Goal: Task Accomplishment & Management: Use online tool/utility

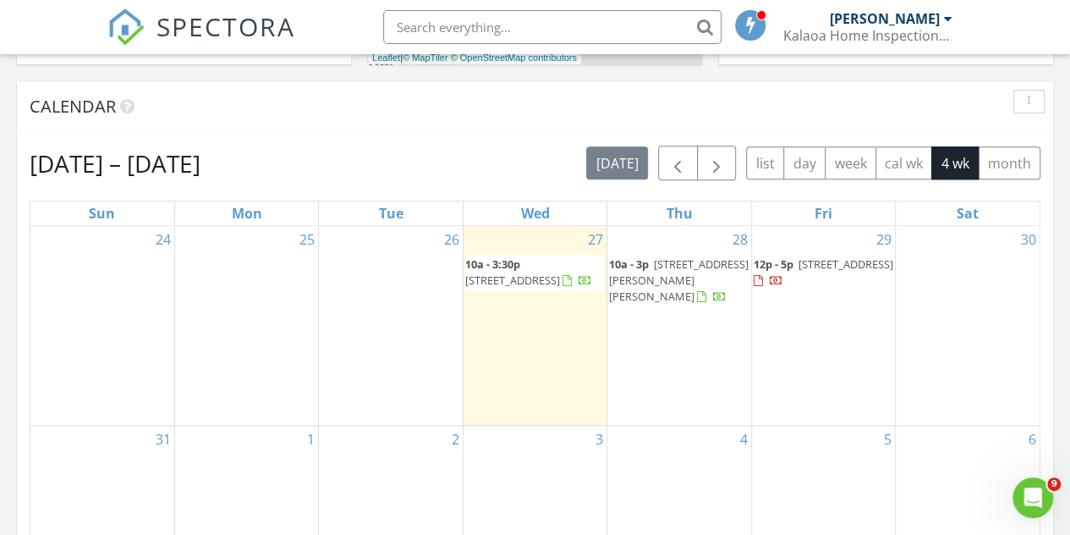
click at [698, 282] on span "88-1541 Elima Ave, Captain Cook 96704" at bounding box center [679, 279] width 140 height 47
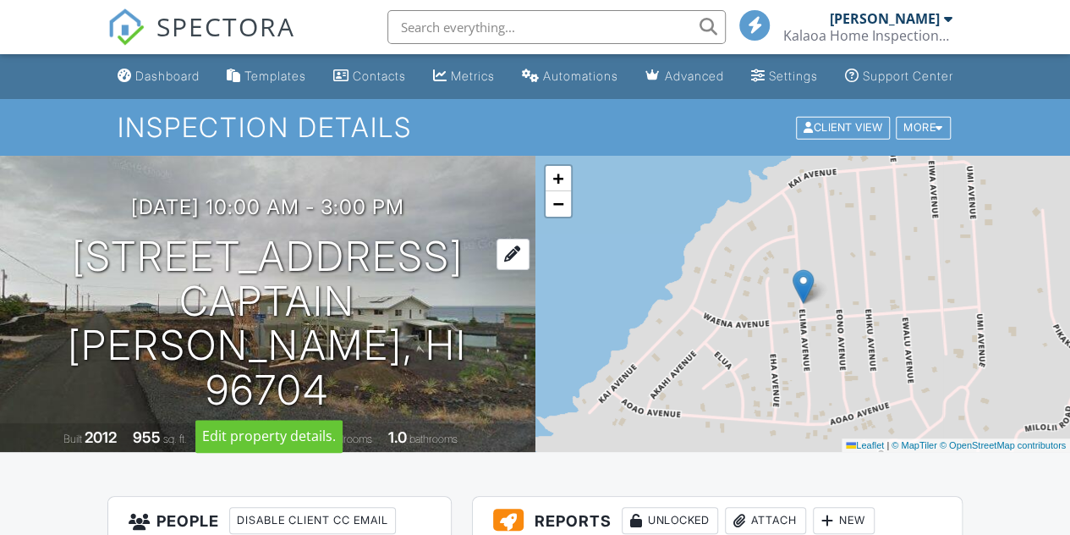
click at [512, 270] on div at bounding box center [512, 254] width 33 height 31
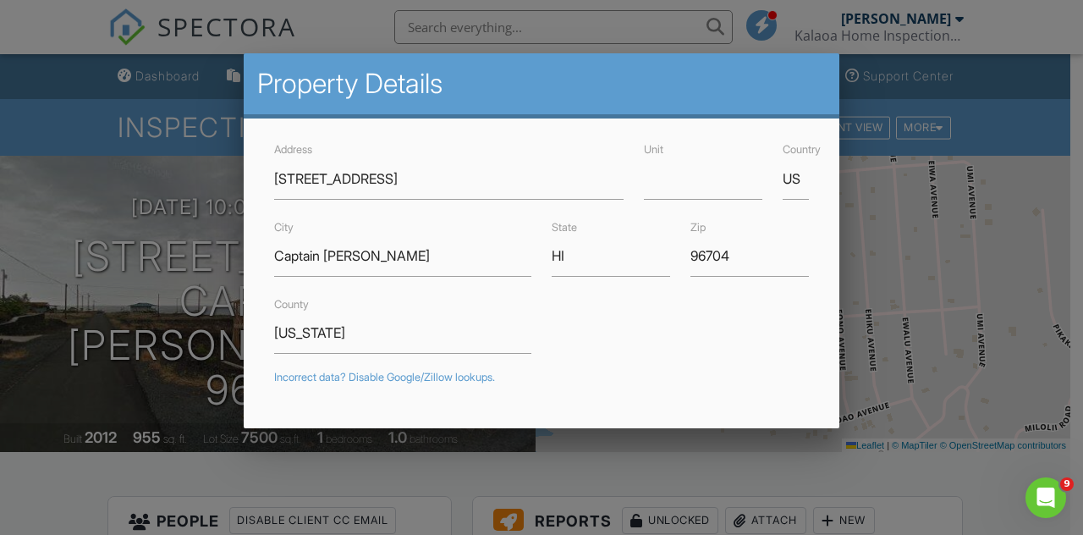
click at [0, 33] on div at bounding box center [541, 249] width 1083 height 668
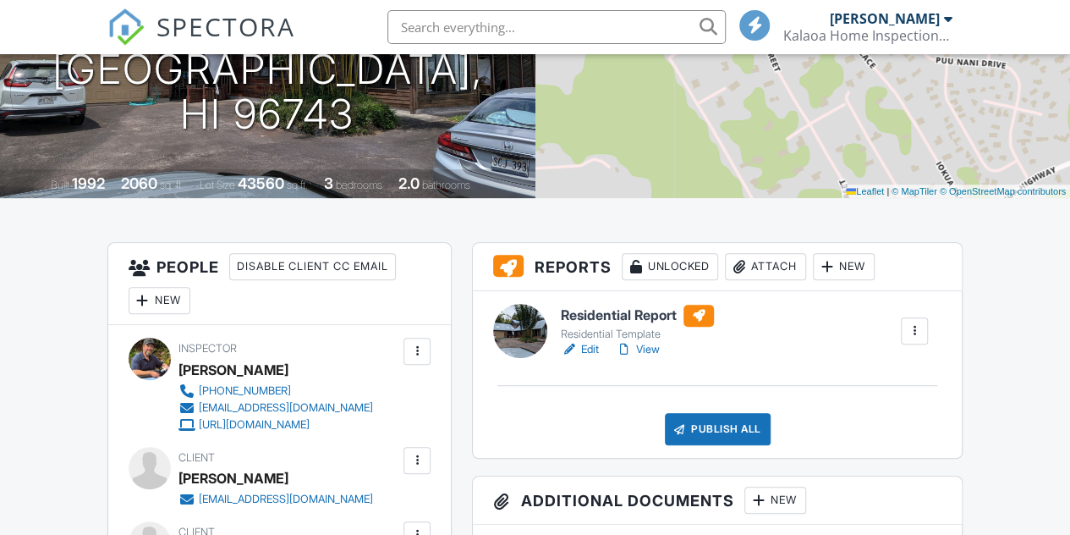
click at [624, 326] on h6 "Residential Report" at bounding box center [637, 315] width 153 height 22
